Goal: Find specific fact: Find specific fact

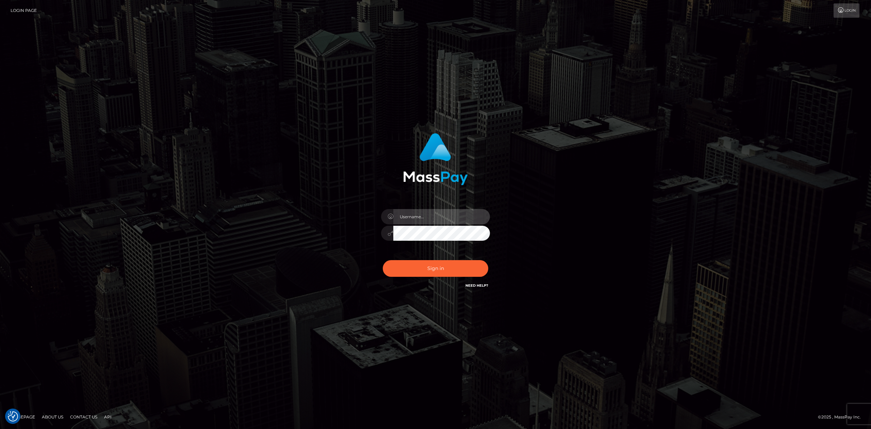
type input "Allen.megabonanza"
click at [453, 248] on button "Sign in" at bounding box center [435, 268] width 105 height 17
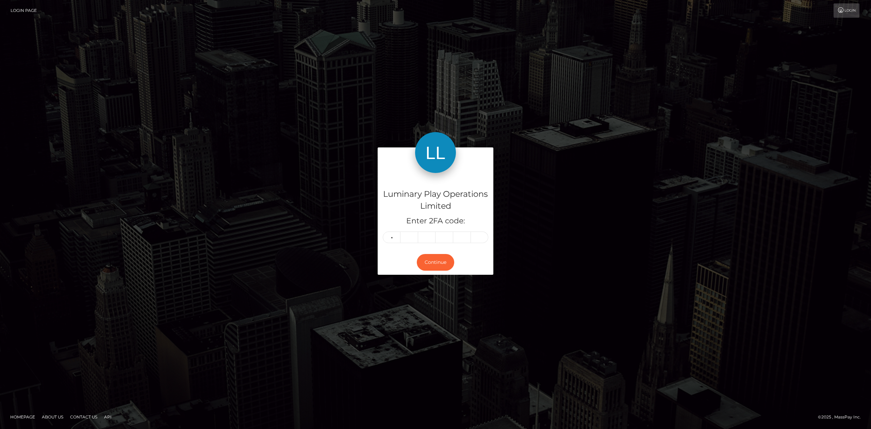
type input "8"
type input "2"
type input "7"
type input "5"
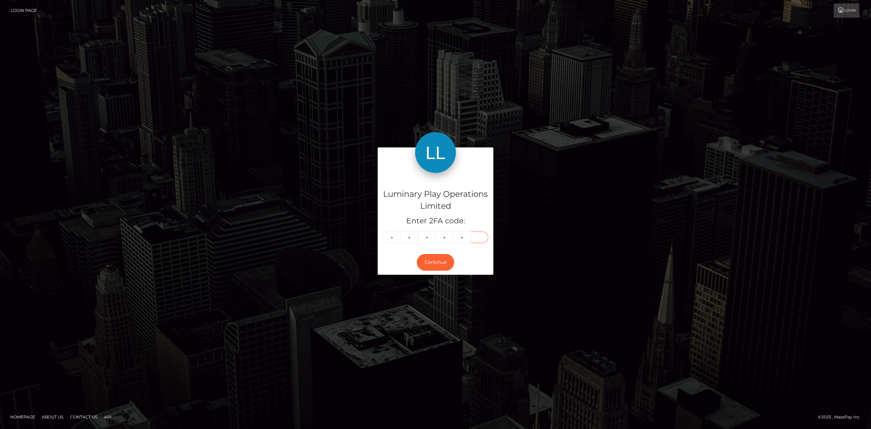
type input "4"
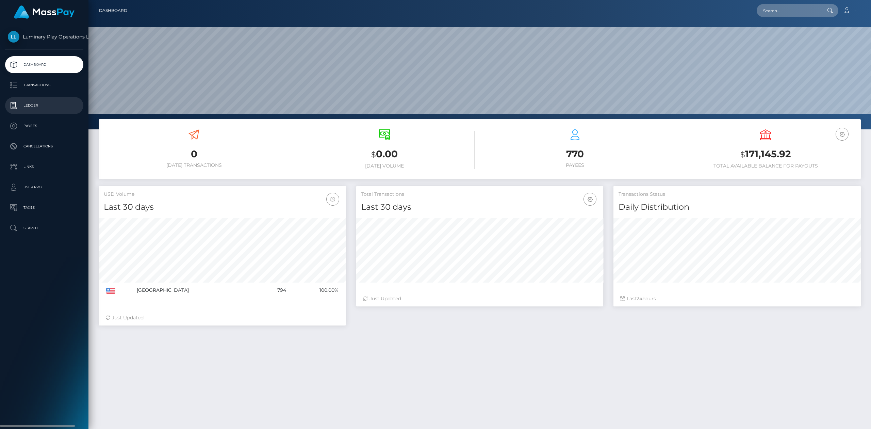
scroll to position [120, 247]
click at [787, 157] on h3 "$ 171,145.92" at bounding box center [765, 154] width 180 height 14
copy div "$ 171,145.92"
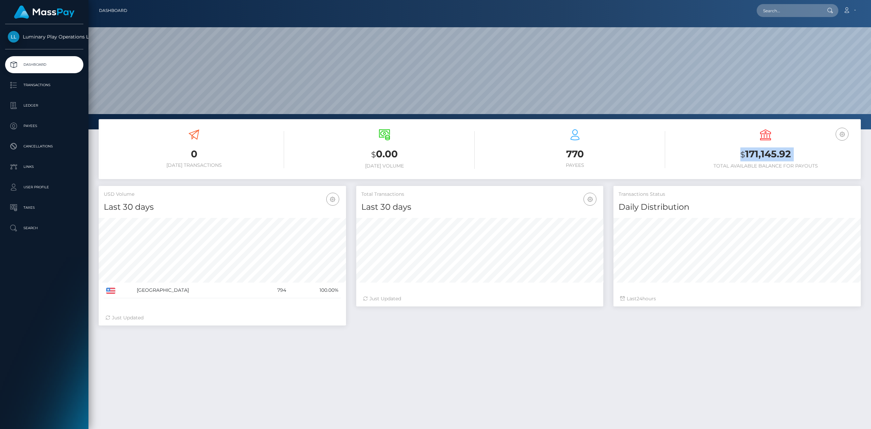
drag, startPoint x: 768, startPoint y: 163, endPoint x: 778, endPoint y: 167, distance: 11.1
click at [768, 163] on h6 "Total Available Balance for Payouts" at bounding box center [765, 166] width 180 height 6
drag, startPoint x: 797, startPoint y: 154, endPoint x: 745, endPoint y: 161, distance: 52.4
click at [745, 161] on h3 "$ 171,145.92" at bounding box center [765, 154] width 180 height 14
copy h3 "171,145.92"
